Goal: Information Seeking & Learning: Learn about a topic

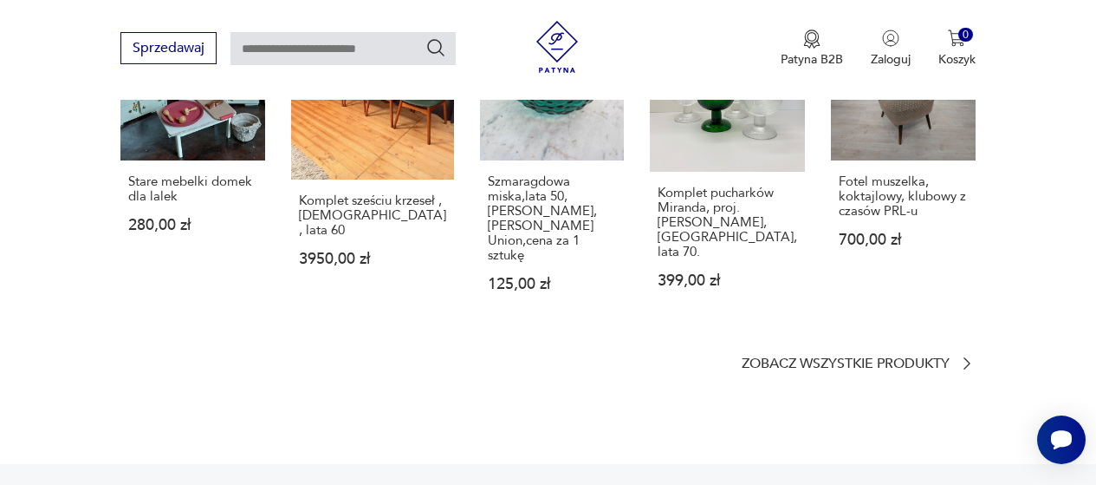
scroll to position [607, 0]
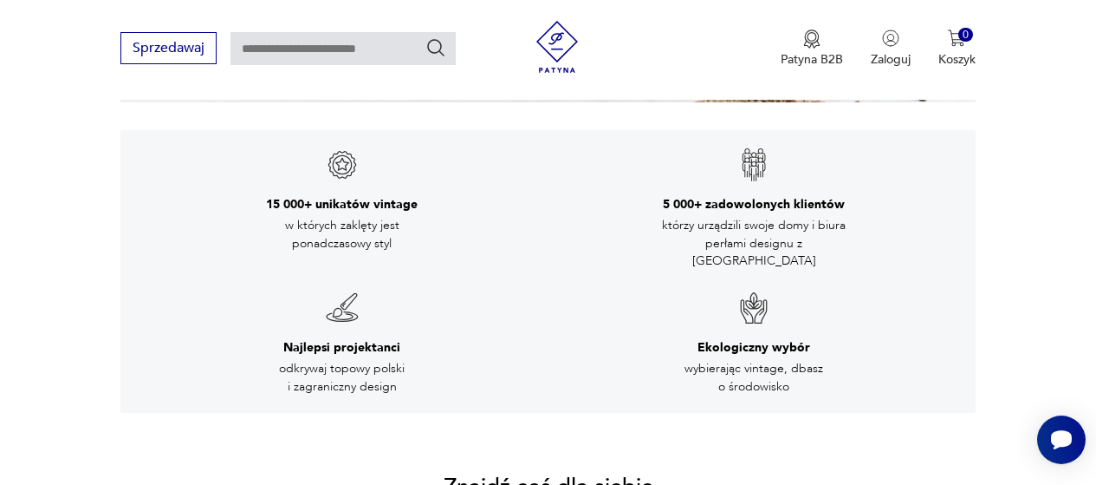
click at [300, 49] on input "text" at bounding box center [343, 48] width 225 height 33
type input "*****"
click at [440, 39] on icon "Szukaj" at bounding box center [436, 47] width 21 height 21
type input "*****"
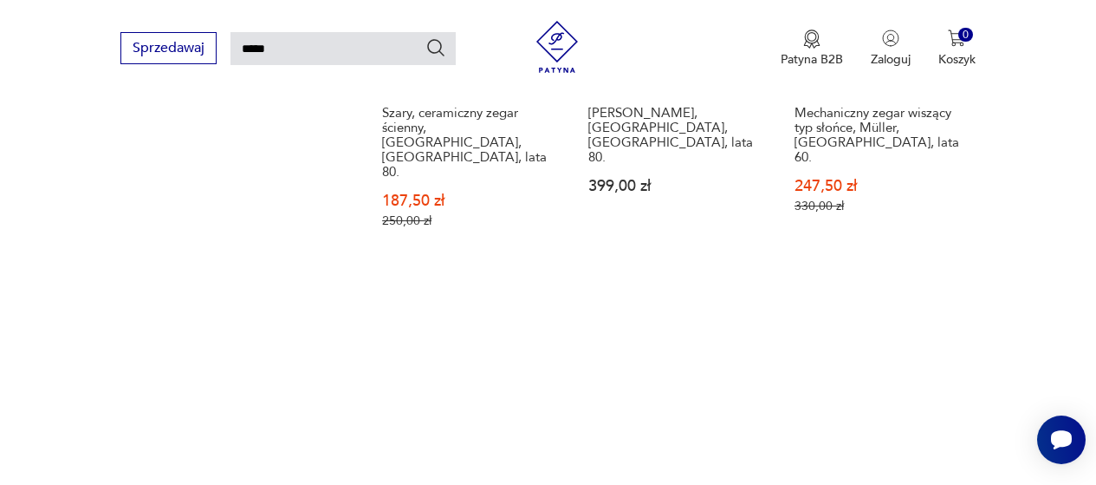
scroll to position [2055, 0]
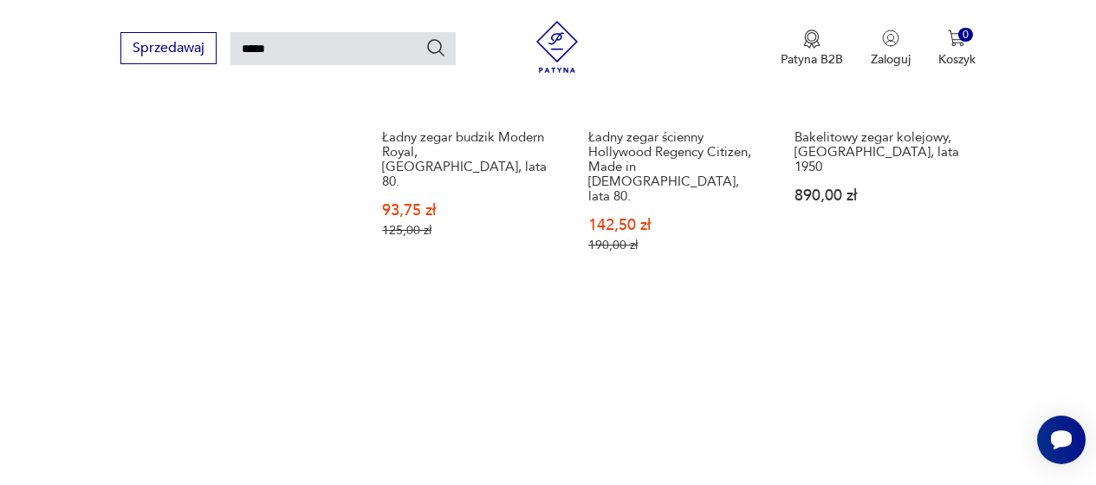
scroll to position [2142, 0]
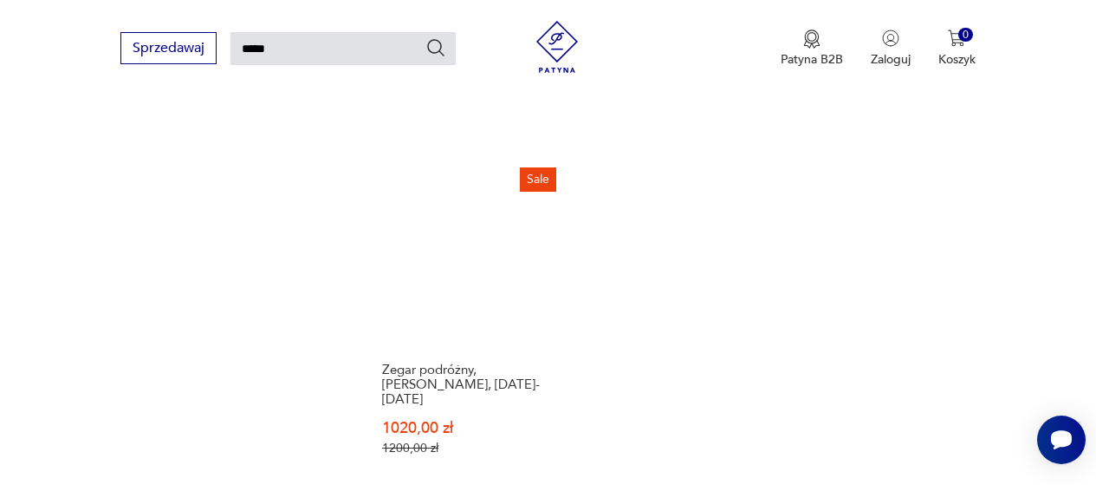
scroll to position [2142, 0]
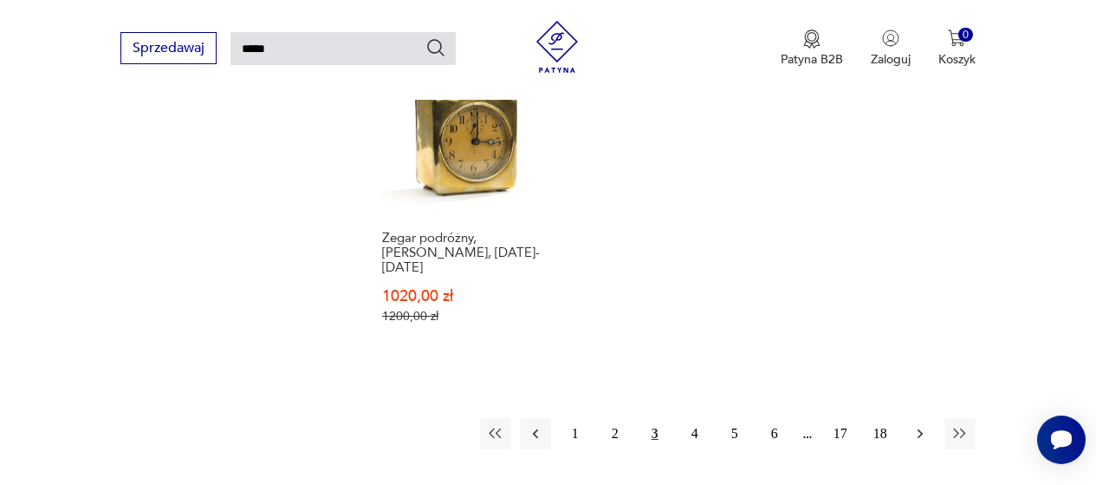
click at [919, 425] on icon "button" at bounding box center [920, 433] width 17 height 17
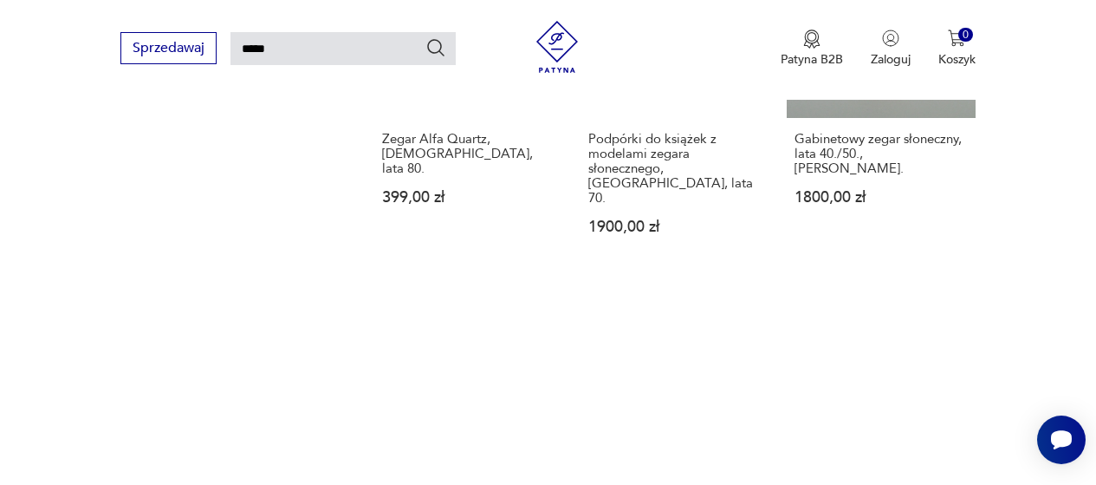
scroll to position [2055, 0]
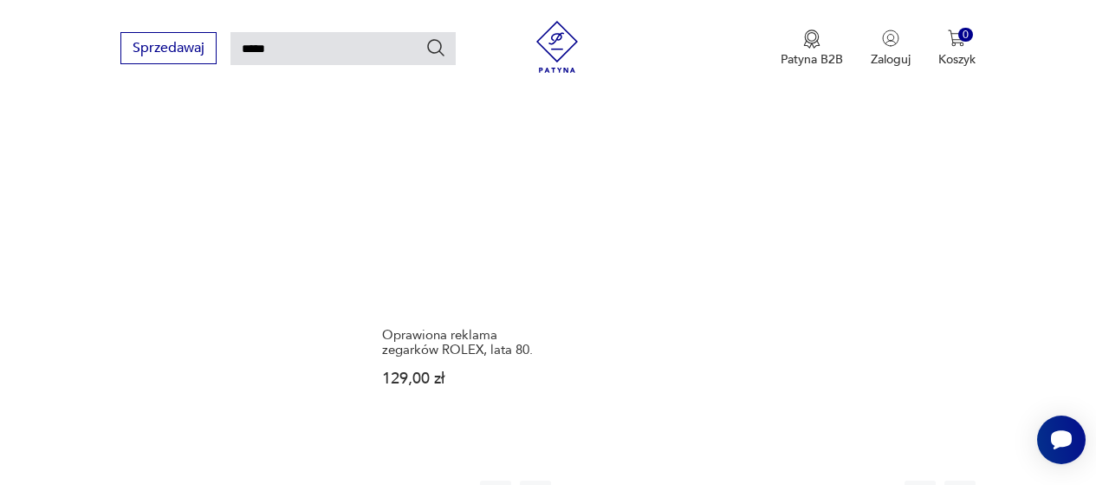
scroll to position [2228, 0]
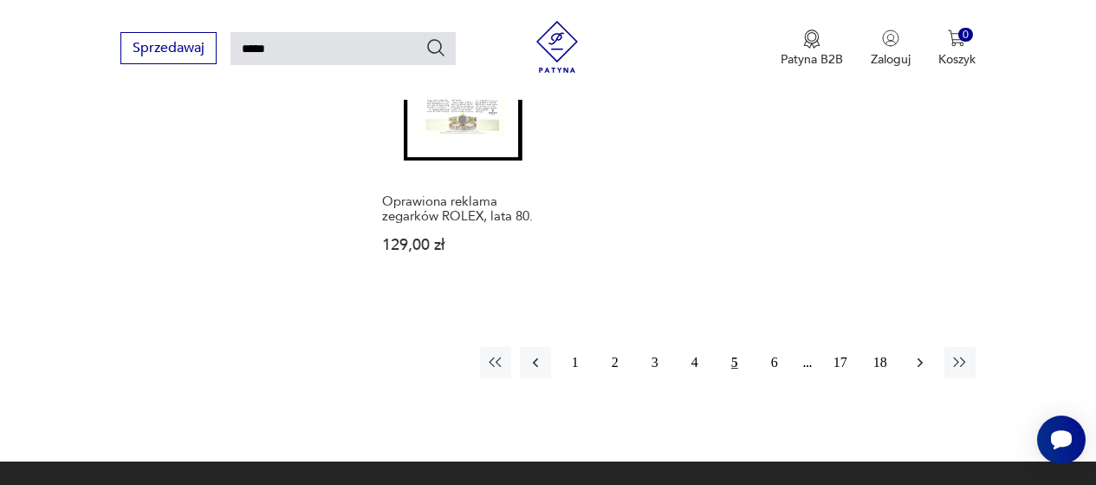
click at [917, 354] on icon "button" at bounding box center [920, 362] width 17 height 17
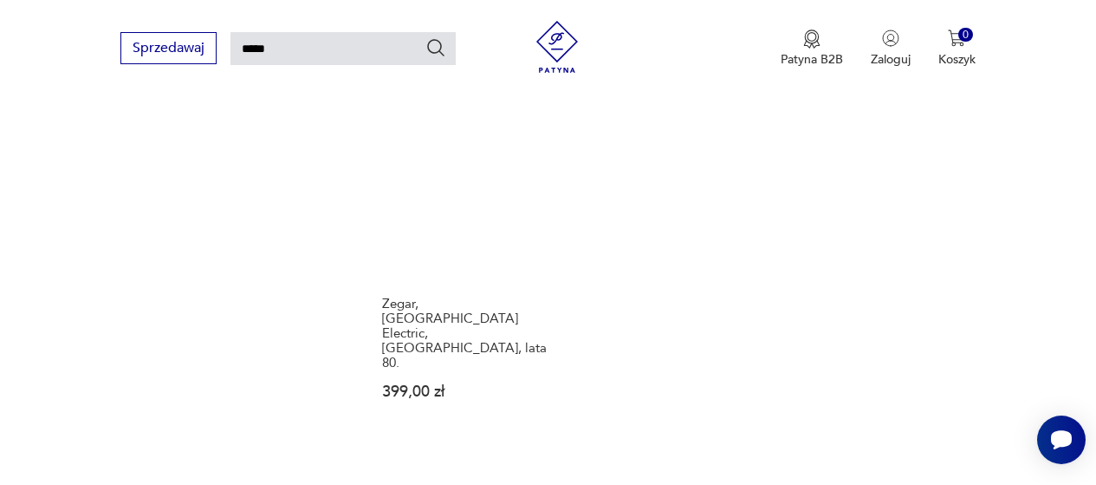
scroll to position [2055, 0]
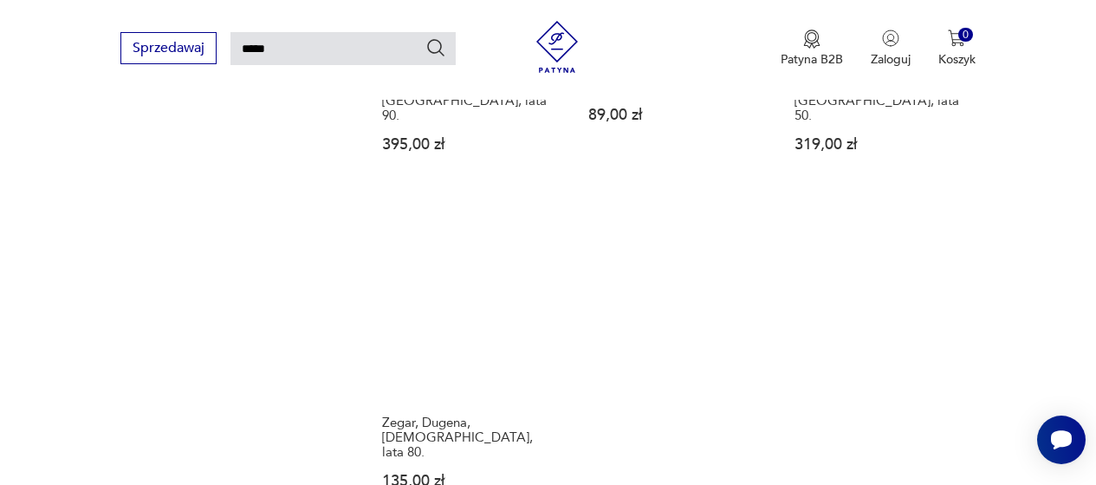
scroll to position [1968, 0]
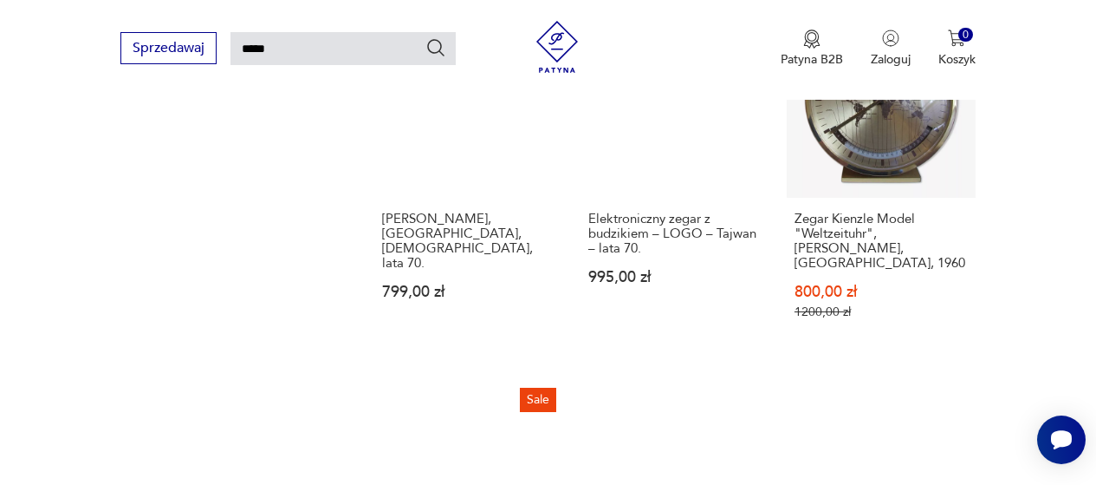
scroll to position [2055, 0]
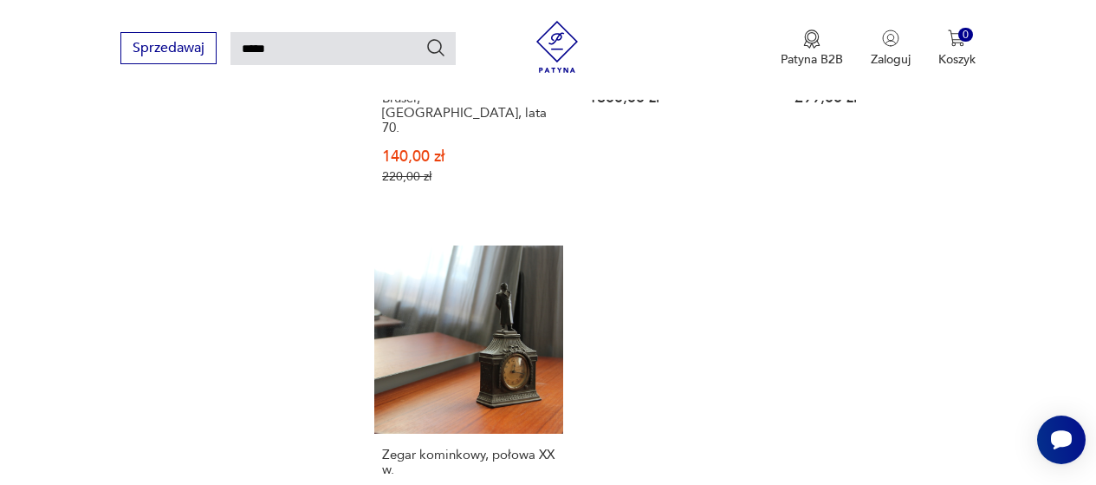
scroll to position [2055, 0]
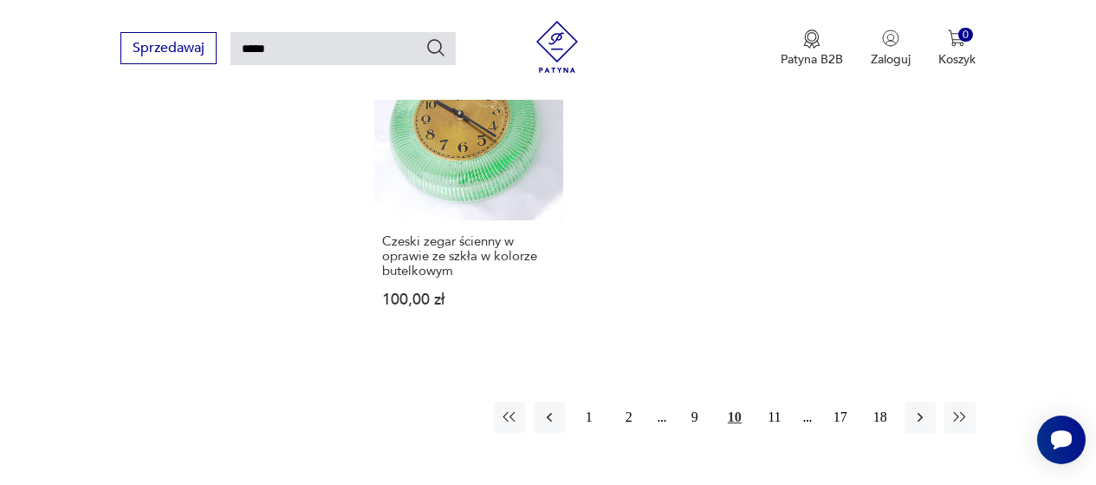
scroll to position [2055, 0]
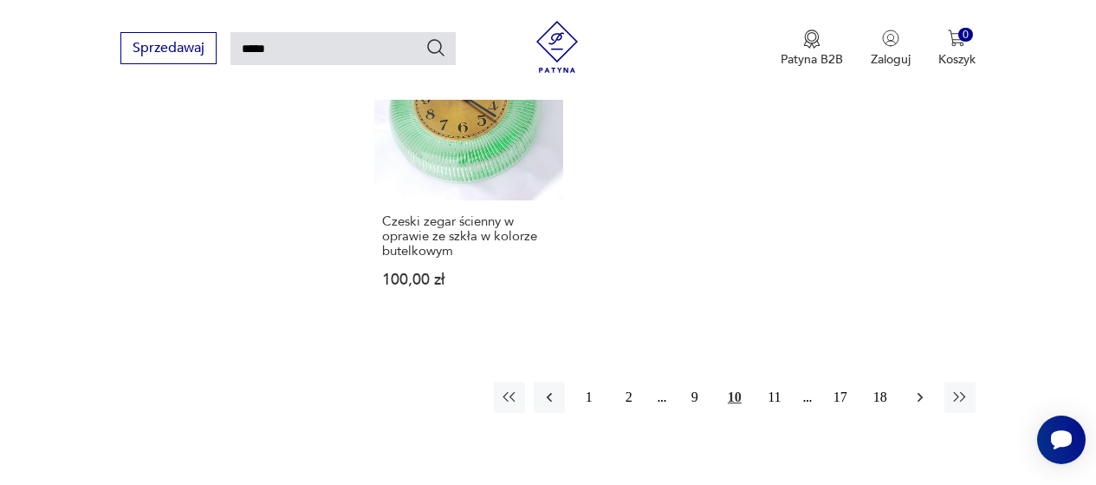
click at [925, 392] on icon "button" at bounding box center [920, 396] width 17 height 17
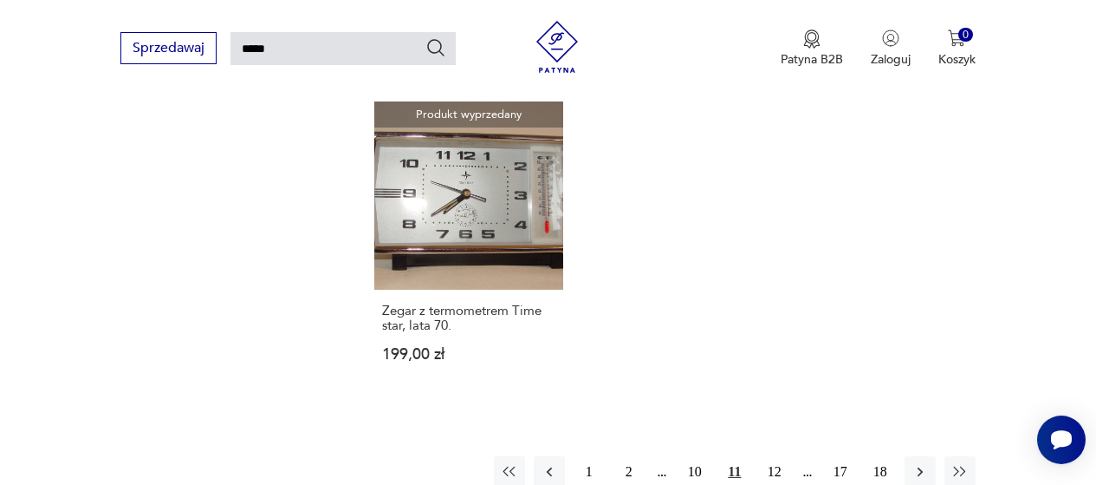
scroll to position [2055, 0]
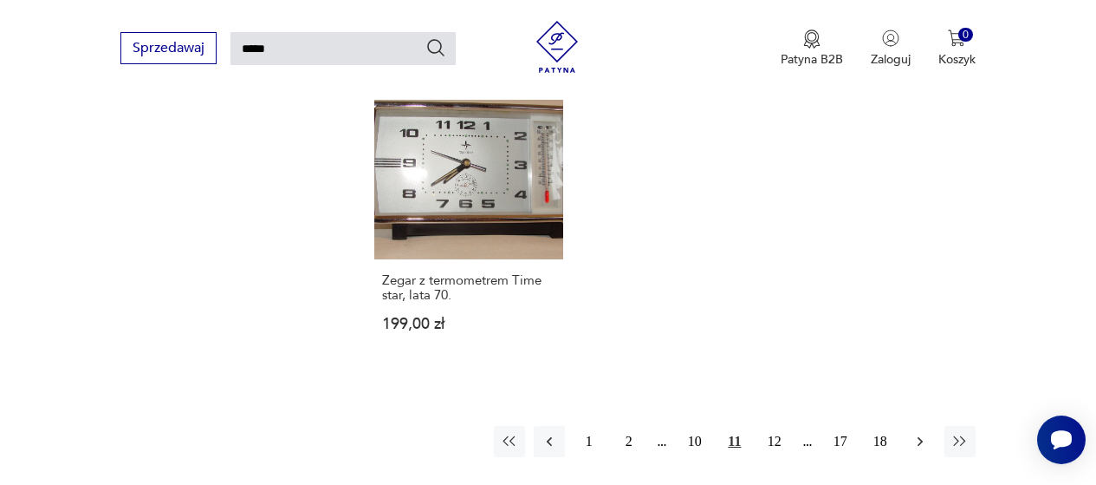
click at [922, 433] on icon "button" at bounding box center [920, 441] width 17 height 17
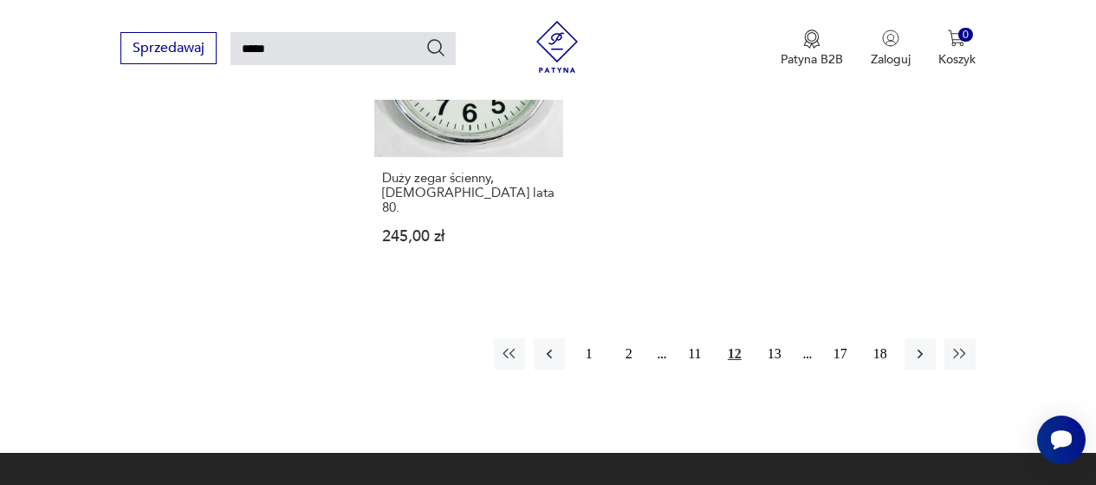
scroll to position [2142, 0]
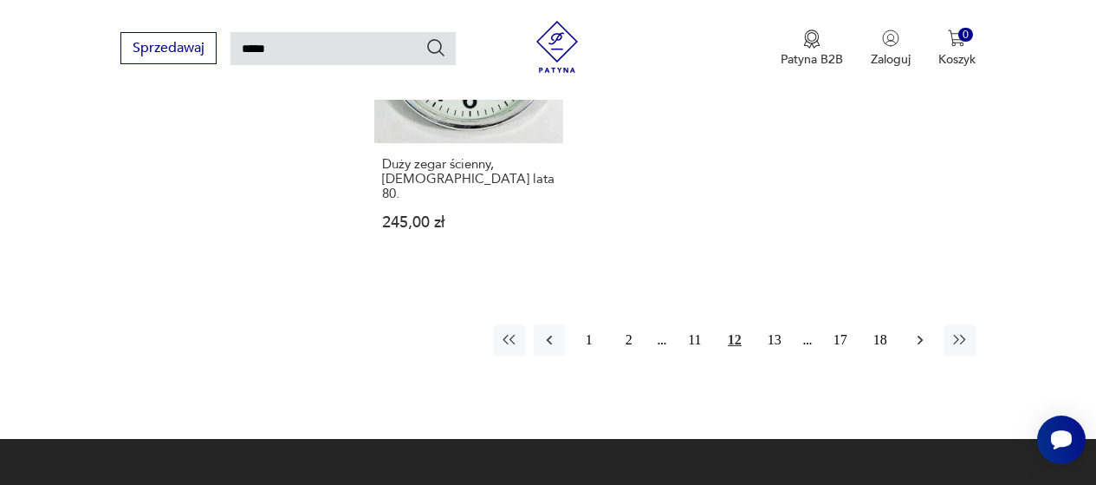
click at [918, 331] on icon "button" at bounding box center [920, 339] width 17 height 17
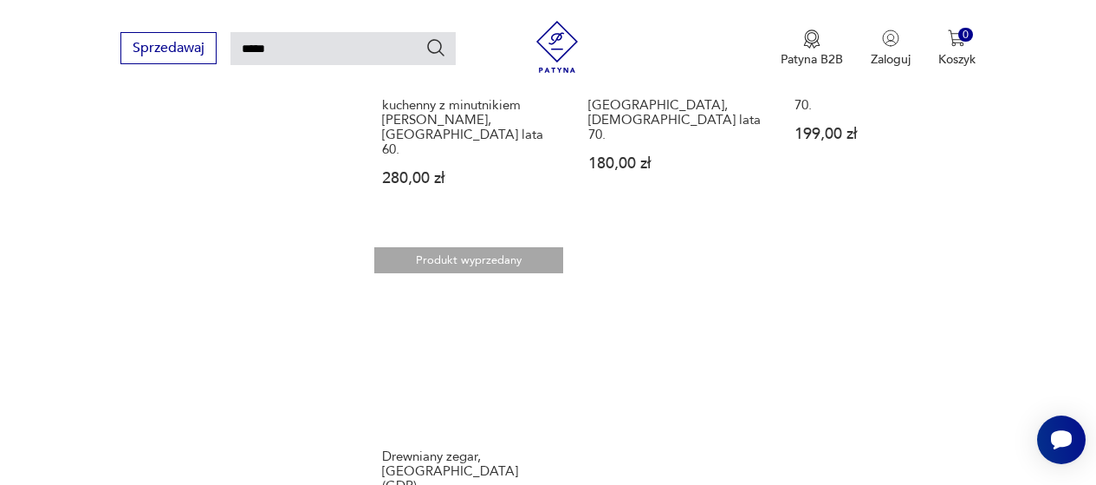
scroll to position [2055, 0]
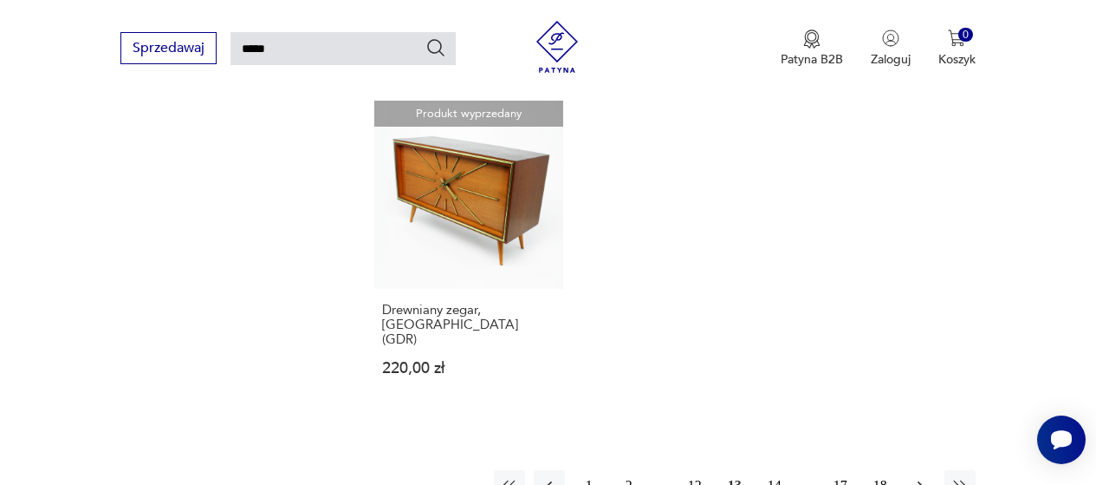
click at [920, 477] on icon "button" at bounding box center [920, 485] width 17 height 17
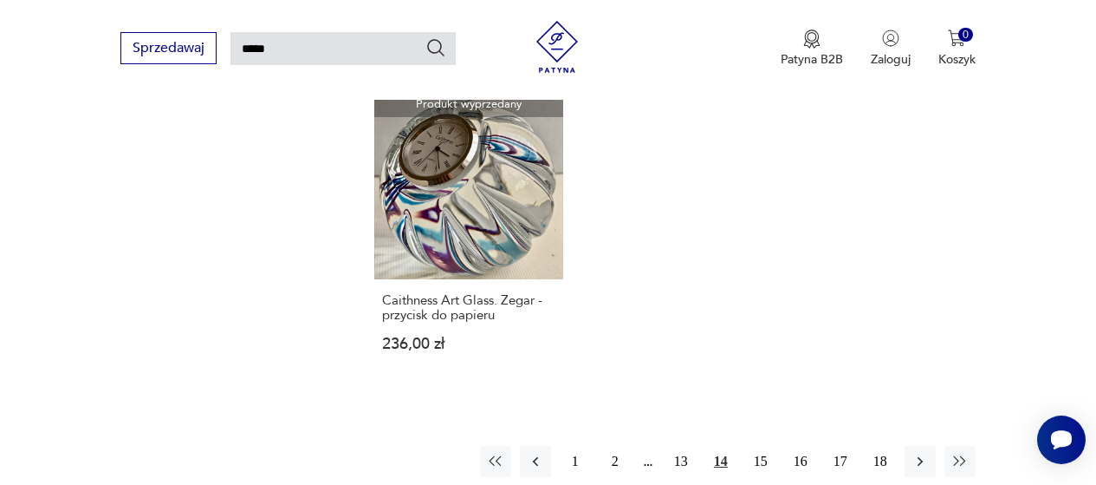
scroll to position [2080, 0]
click at [919, 452] on icon "button" at bounding box center [920, 460] width 17 height 17
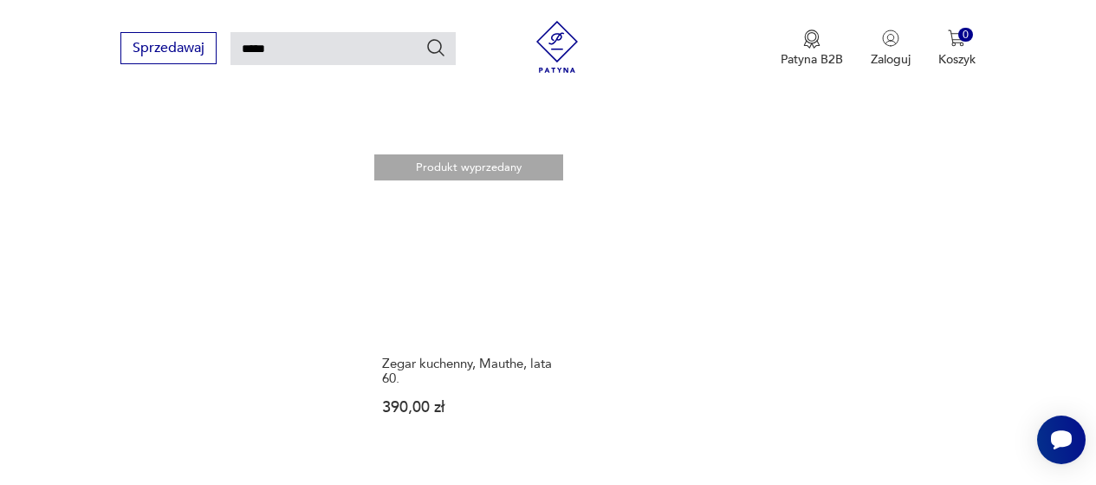
scroll to position [2142, 0]
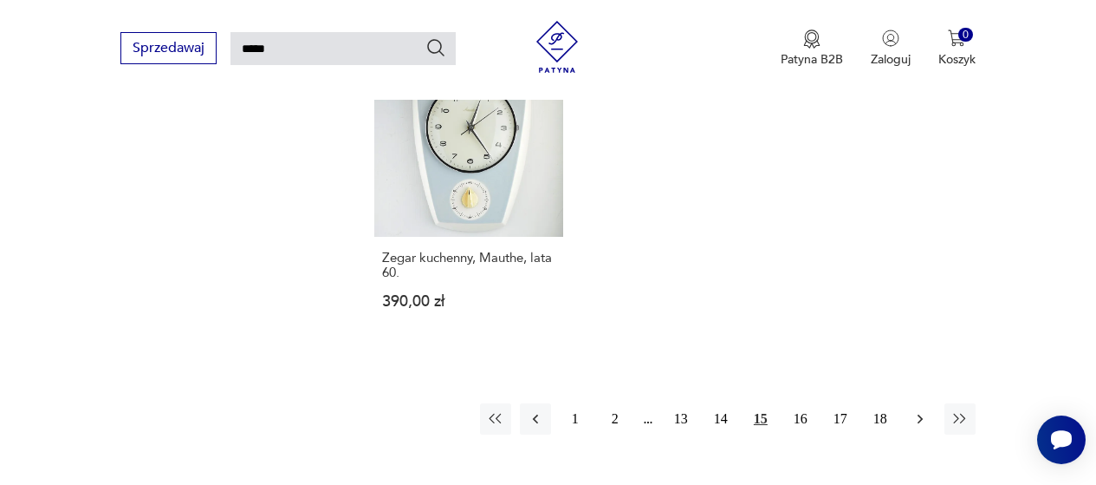
click at [921, 410] on icon "button" at bounding box center [920, 418] width 17 height 17
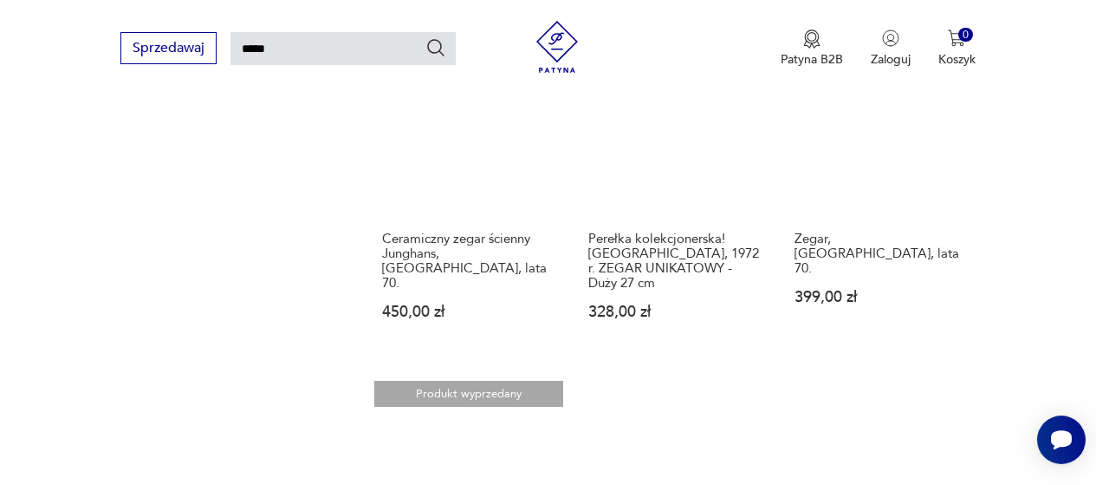
scroll to position [2055, 0]
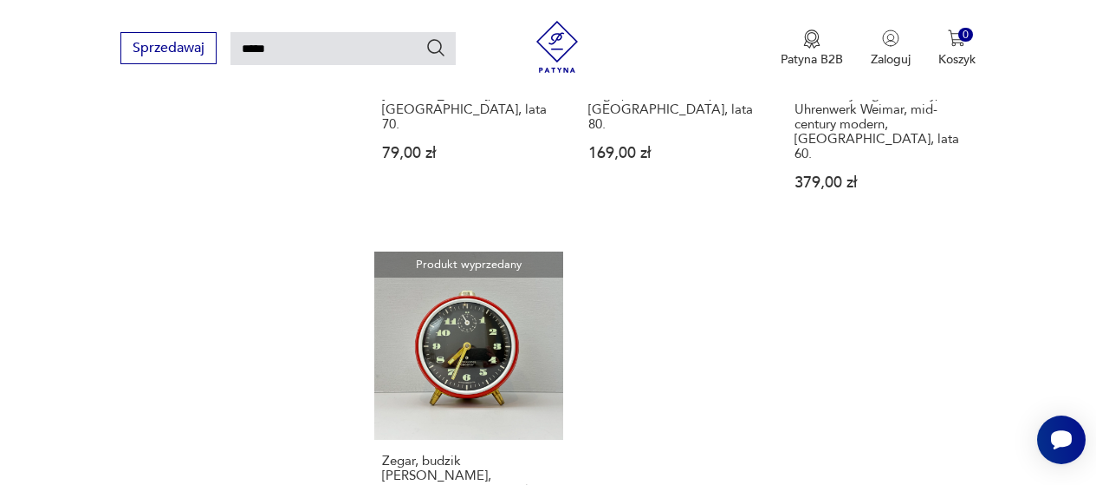
scroll to position [2142, 0]
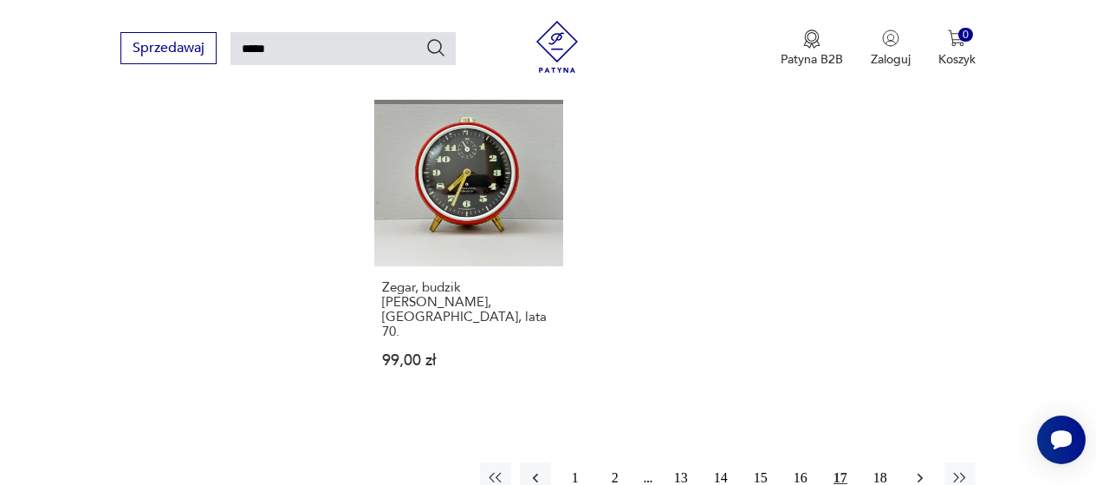
click at [923, 469] on icon "button" at bounding box center [920, 477] width 17 height 17
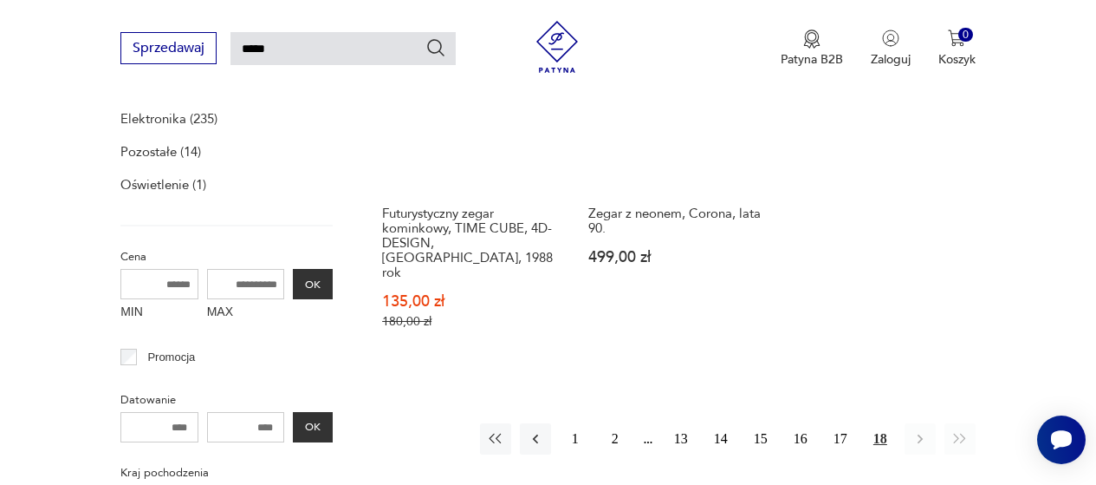
scroll to position [408, 0]
